Goal: Information Seeking & Learning: Learn about a topic

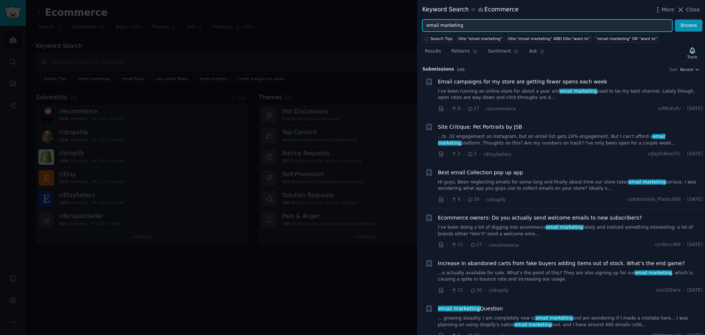
click at [455, 23] on input "email marketing" at bounding box center [548, 25] width 250 height 12
paste input "reten"
click at [675, 19] on button "Browse" at bounding box center [689, 25] width 28 height 12
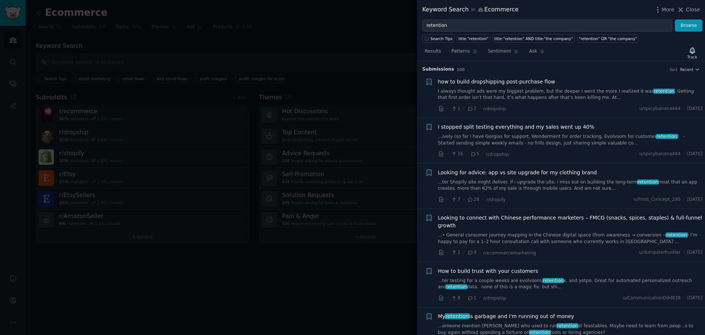
click at [547, 98] on link "I always thought ads were my biggest problem, but the deeper I went the more I …" at bounding box center [570, 94] width 265 height 13
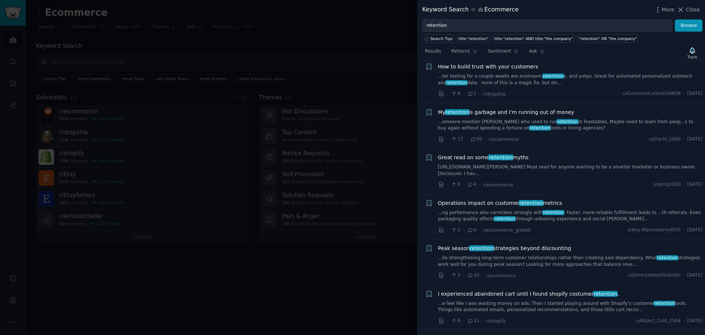
scroll to position [416, 0]
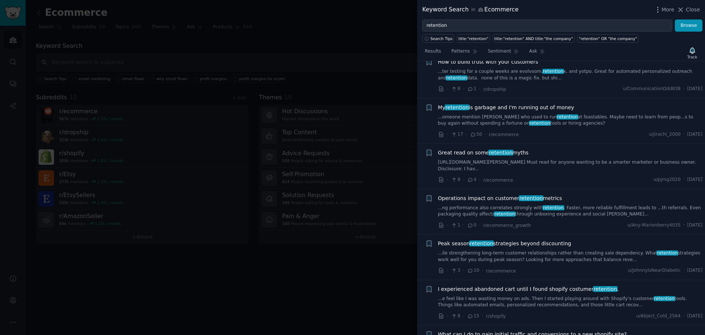
drag, startPoint x: 531, startPoint y: 211, endPoint x: 516, endPoint y: 221, distance: 17.2
click at [531, 240] on span "Peak season retention strategies beyond discounting" at bounding box center [504, 244] width 133 height 8
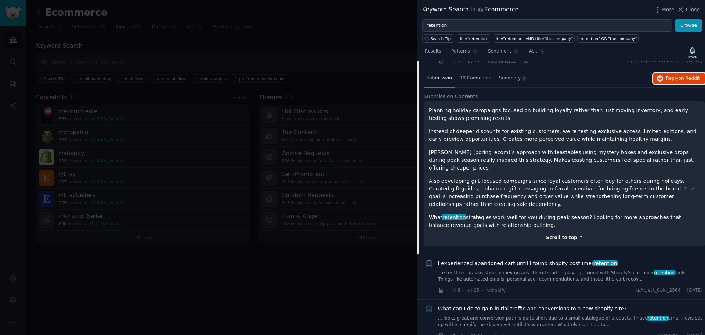
scroll to position [485, 0]
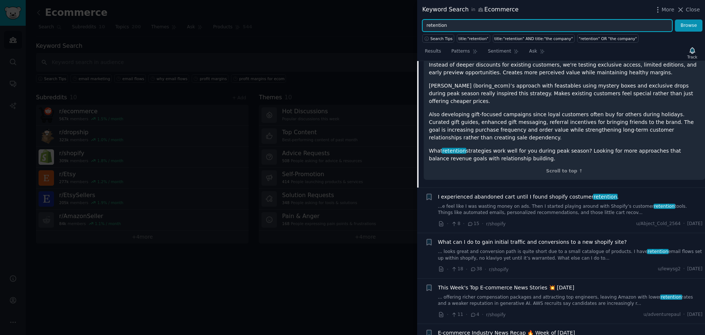
click at [481, 24] on input "retention" at bounding box center [548, 25] width 250 height 12
click at [429, 25] on input "retention" at bounding box center [548, 25] width 250 height 12
click at [675, 19] on button "Browse" at bounding box center [689, 25] width 28 height 12
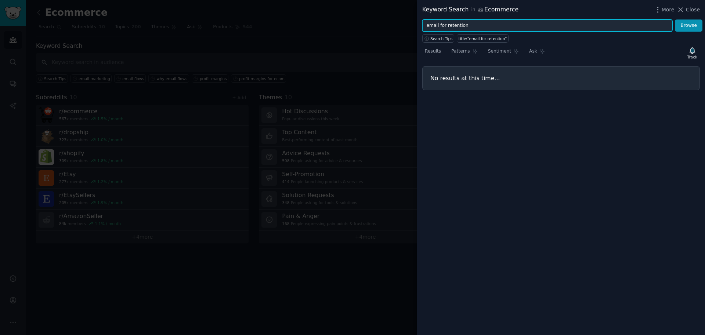
click at [441, 28] on input "email for retention" at bounding box center [548, 25] width 250 height 12
drag, startPoint x: 445, startPoint y: 28, endPoint x: 413, endPoint y: 28, distance: 31.2
click at [413, 28] on div "Keyword Search in Ecommerce More Close email for retention Browse Search Tips t…" at bounding box center [352, 167] width 705 height 335
click at [461, 26] on input "retention" at bounding box center [548, 25] width 250 height 12
click at [675, 19] on button "Browse" at bounding box center [689, 25] width 28 height 12
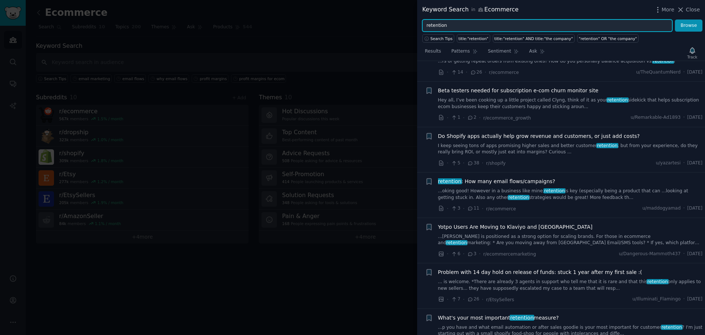
scroll to position [1102, 0]
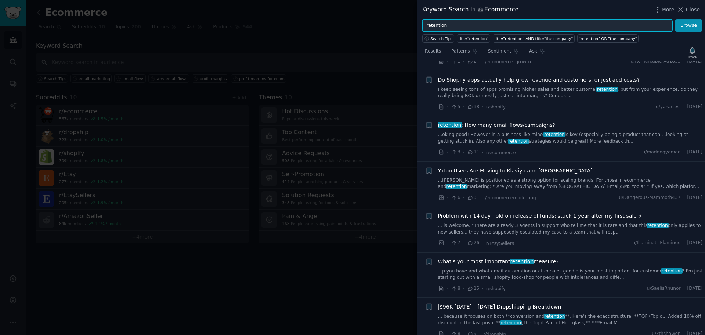
type input "retention"
